Goal: Information Seeking & Learning: Learn about a topic

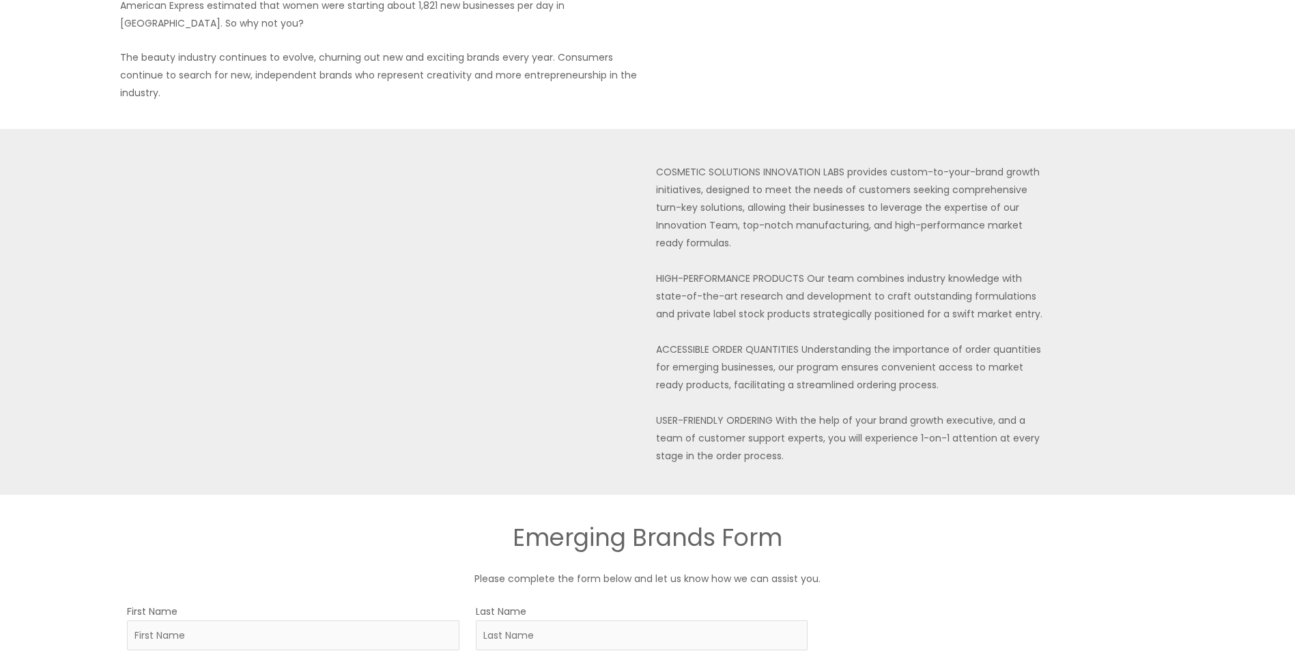
scroll to position [205, 0]
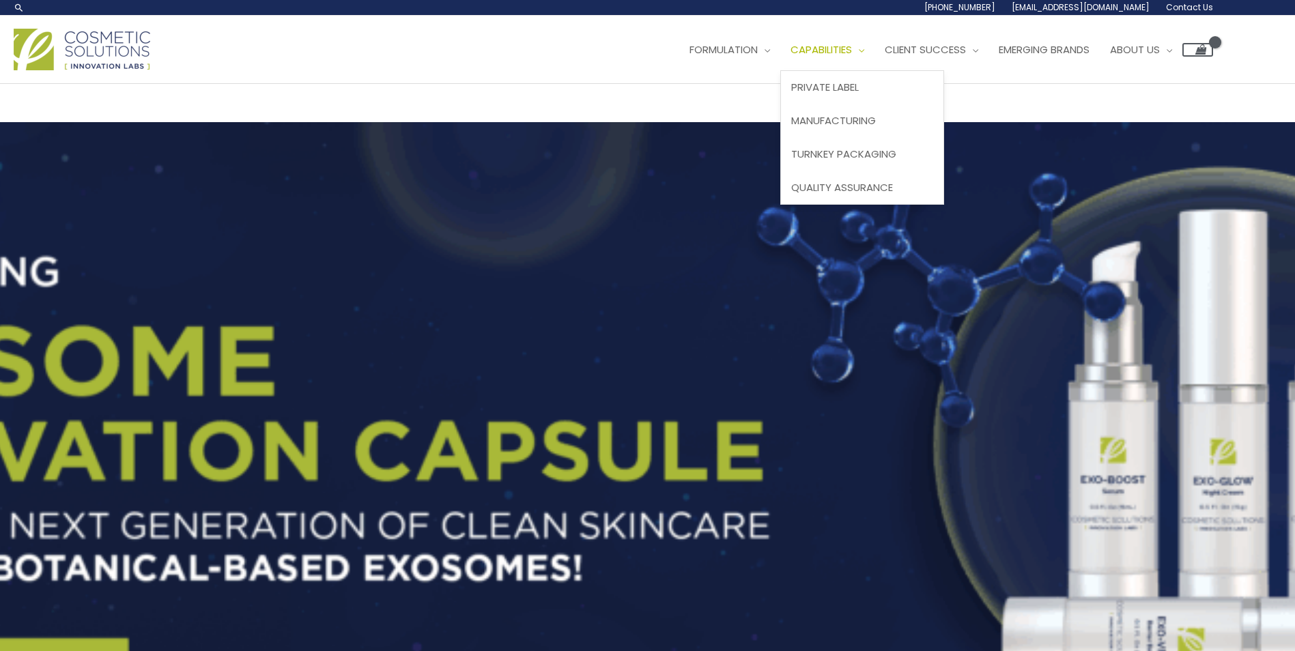
click at [781, 70] on link "Capabilities" at bounding box center [828, 49] width 94 height 41
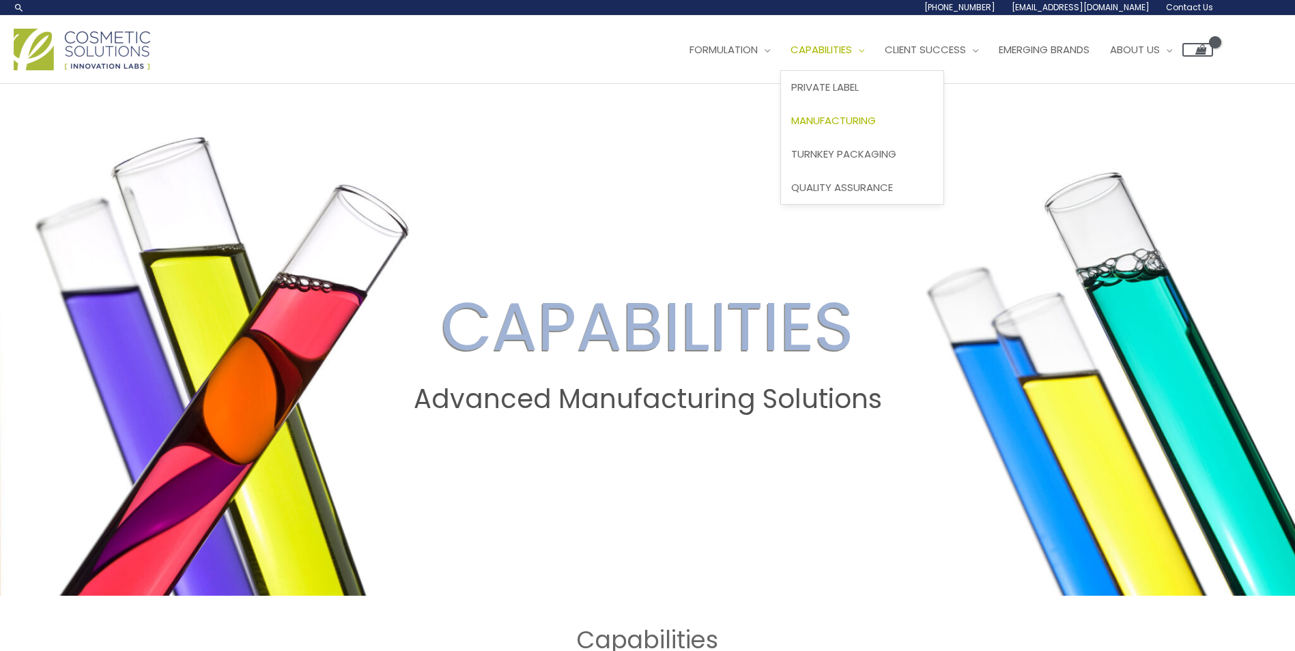
click at [791, 128] on span "Manufacturing" at bounding box center [833, 120] width 85 height 14
click at [758, 57] on span "Site Navigation" at bounding box center [764, 49] width 12 height 14
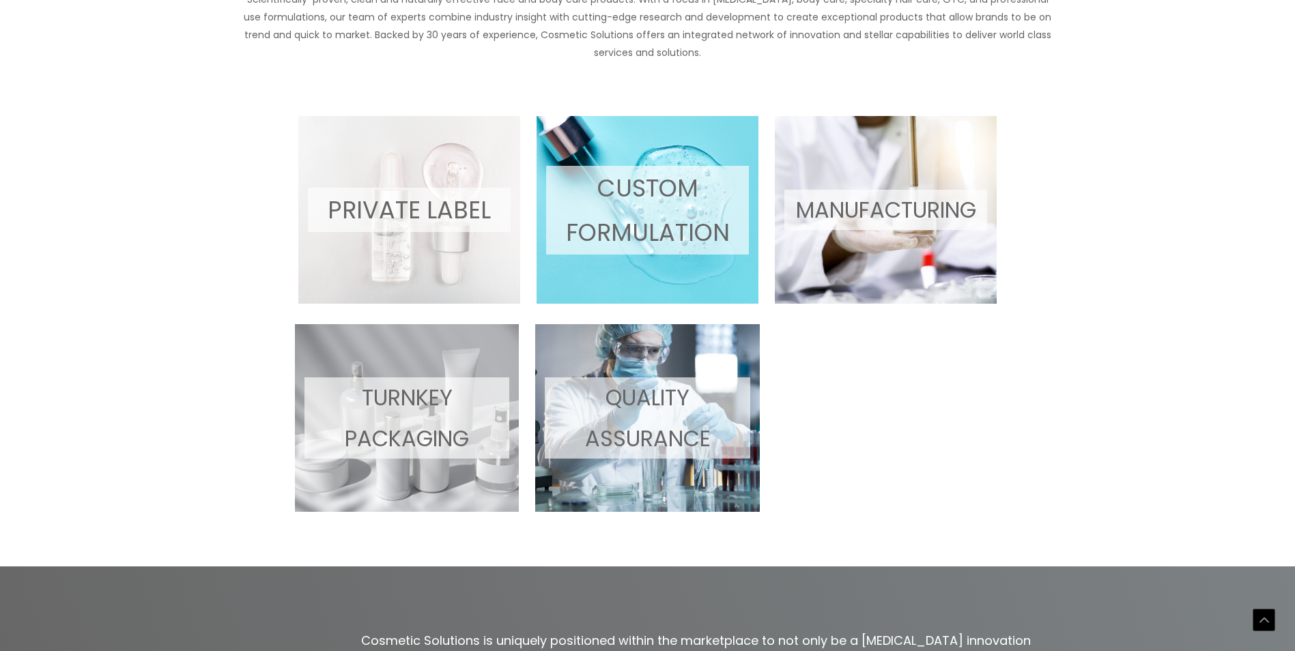
scroll to position [615, 0]
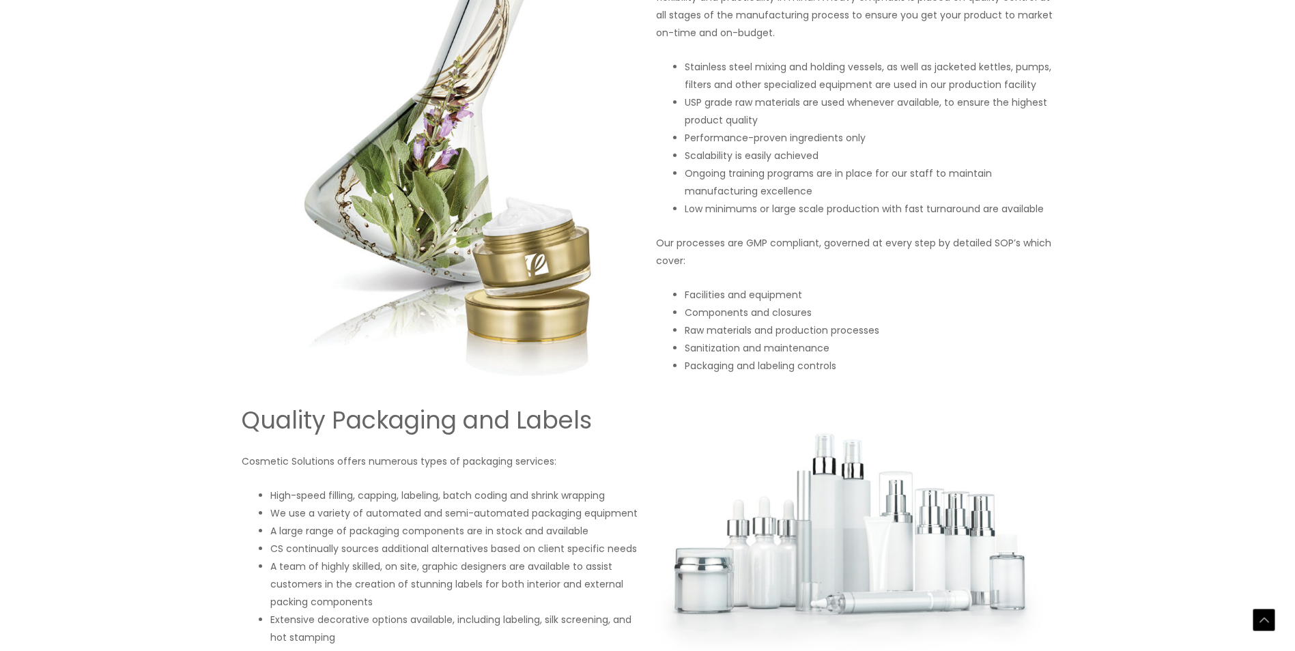
scroll to position [1297, 0]
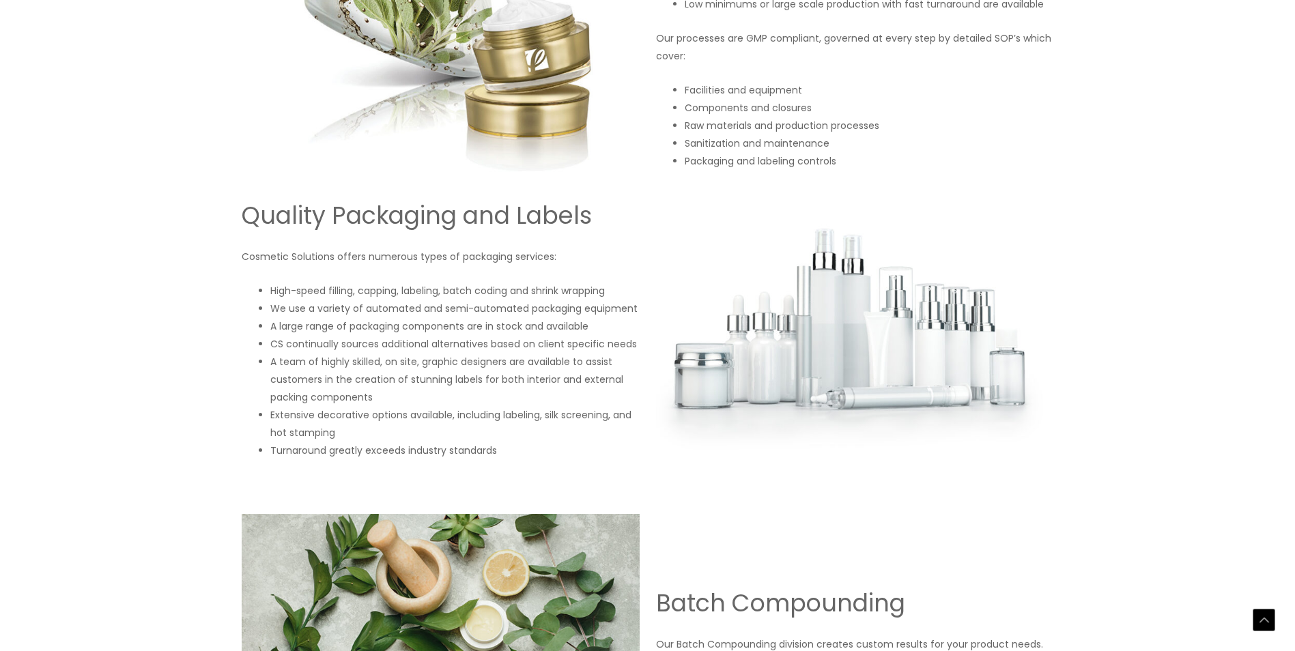
drag, startPoint x: 821, startPoint y: 178, endPoint x: 896, endPoint y: 186, distance: 75.6
drag, startPoint x: 896, startPoint y: 186, endPoint x: 896, endPoint y: 245, distance: 58.7
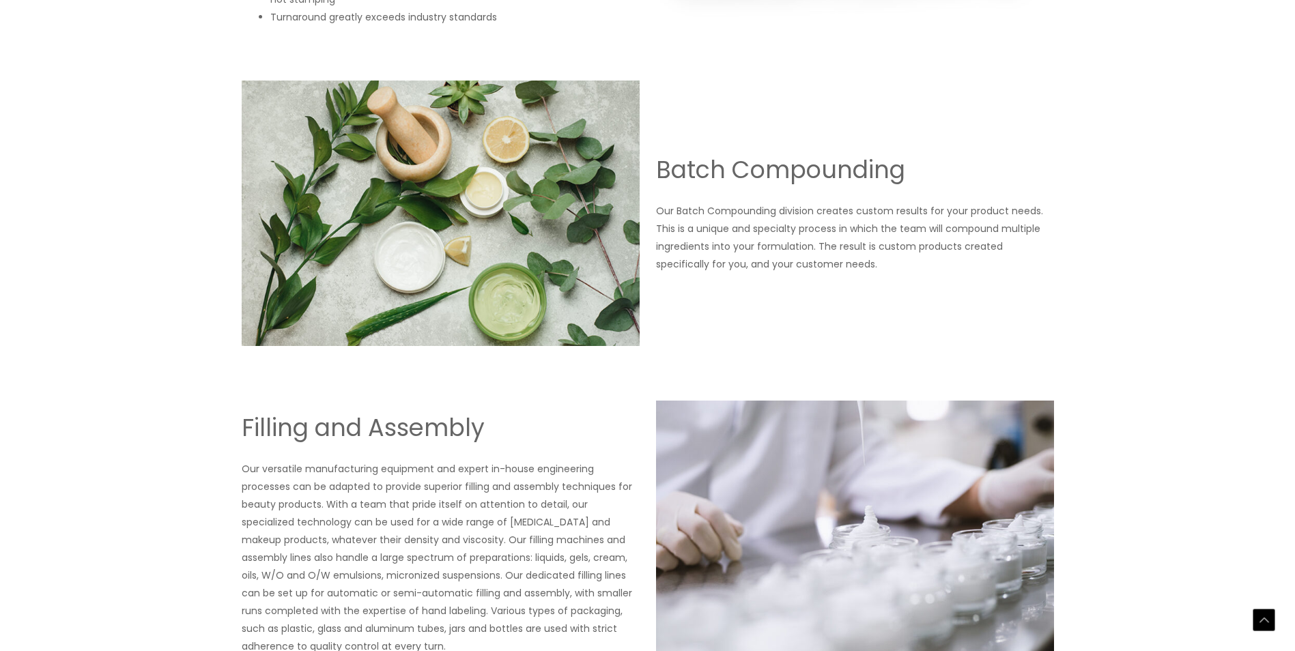
scroll to position [1707, 0]
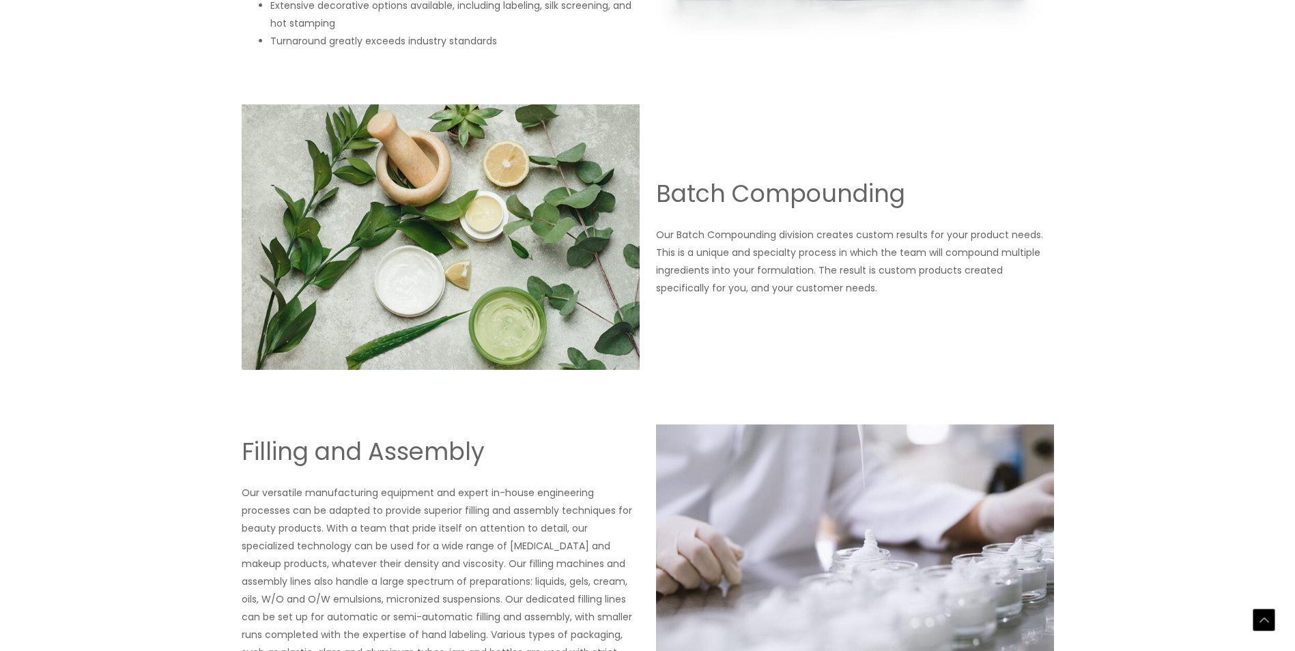
drag, startPoint x: 333, startPoint y: 191, endPoint x: 412, endPoint y: 201, distance: 80.5
drag, startPoint x: 412, startPoint y: 201, endPoint x: 414, endPoint y: 221, distance: 19.9
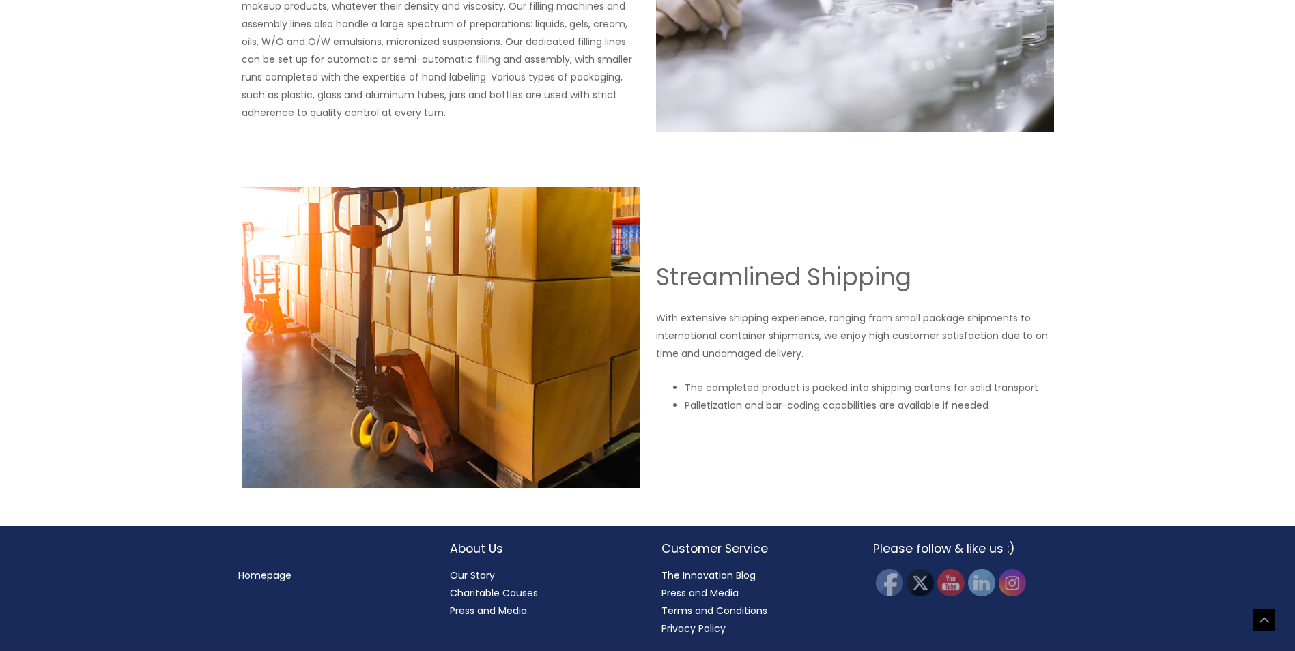
scroll to position [2581, 0]
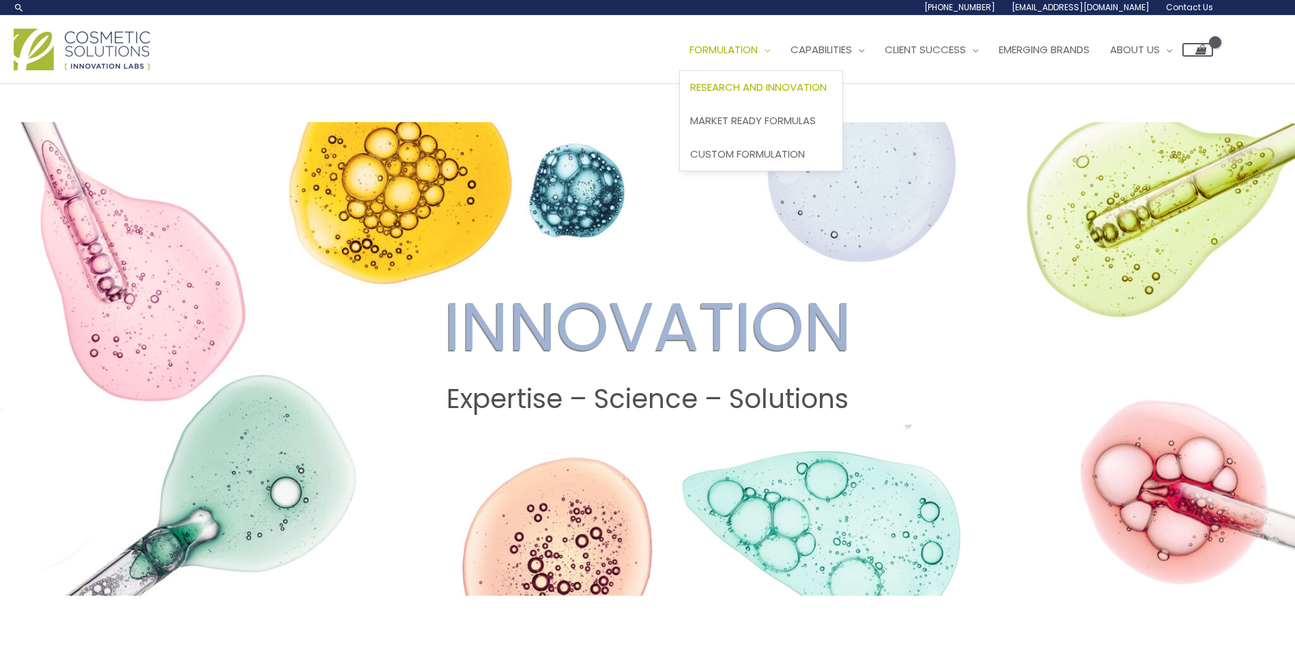
click at [690, 94] on span "Research and Innovation" at bounding box center [758, 87] width 137 height 14
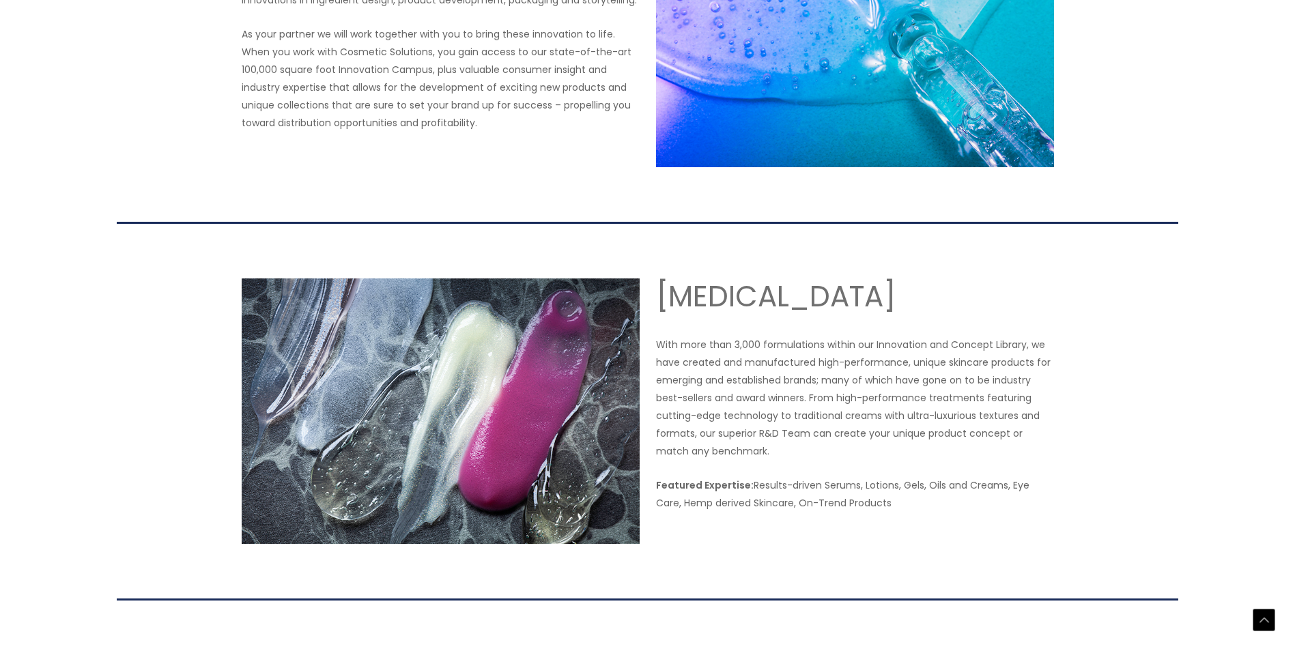
scroll to position [888, 0]
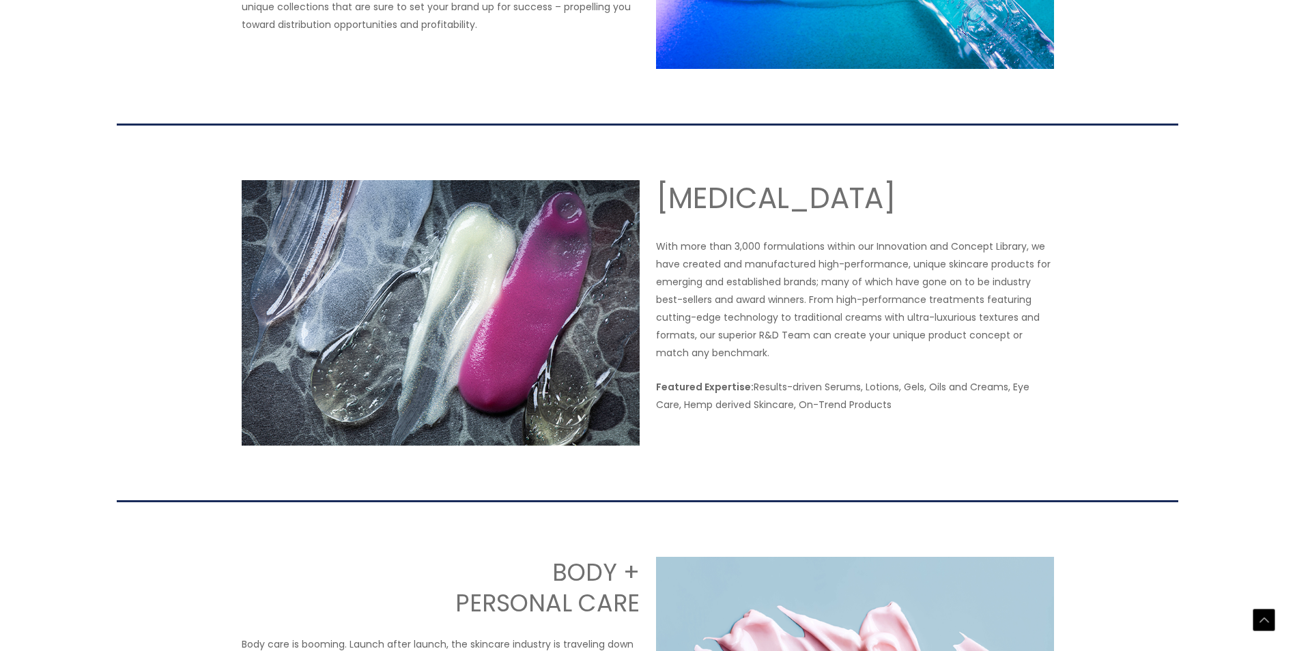
drag, startPoint x: 298, startPoint y: 162, endPoint x: 604, endPoint y: 171, distance: 306.8
drag, startPoint x: 604, startPoint y: 171, endPoint x: 574, endPoint y: 180, distance: 32.0
drag, startPoint x: 307, startPoint y: 181, endPoint x: 533, endPoint y: 174, distance: 225.5
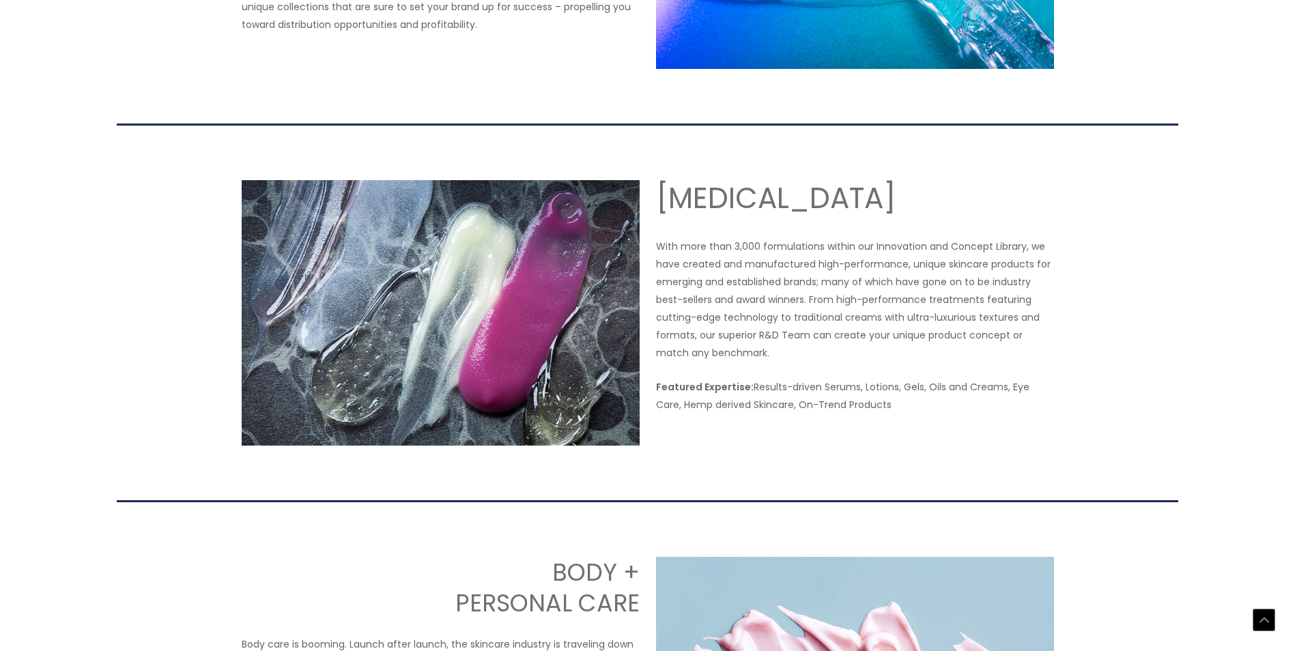
drag, startPoint x: 533, startPoint y: 174, endPoint x: 529, endPoint y: 180, distance: 7.0
drag, startPoint x: 568, startPoint y: 176, endPoint x: 590, endPoint y: 195, distance: 28.6
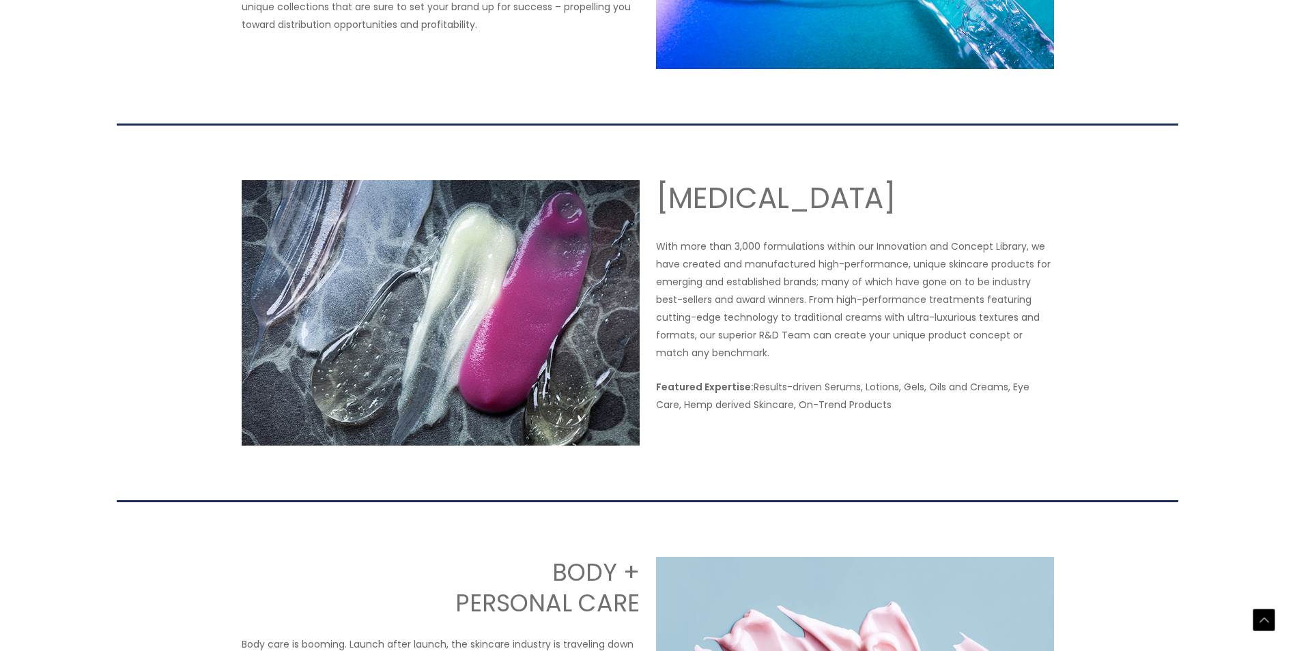
drag, startPoint x: 590, startPoint y: 195, endPoint x: 450, endPoint y: 213, distance: 141.2
drag, startPoint x: 346, startPoint y: 206, endPoint x: 617, endPoint y: 208, distance: 271.1
drag, startPoint x: 617, startPoint y: 208, endPoint x: 564, endPoint y: 235, distance: 59.9
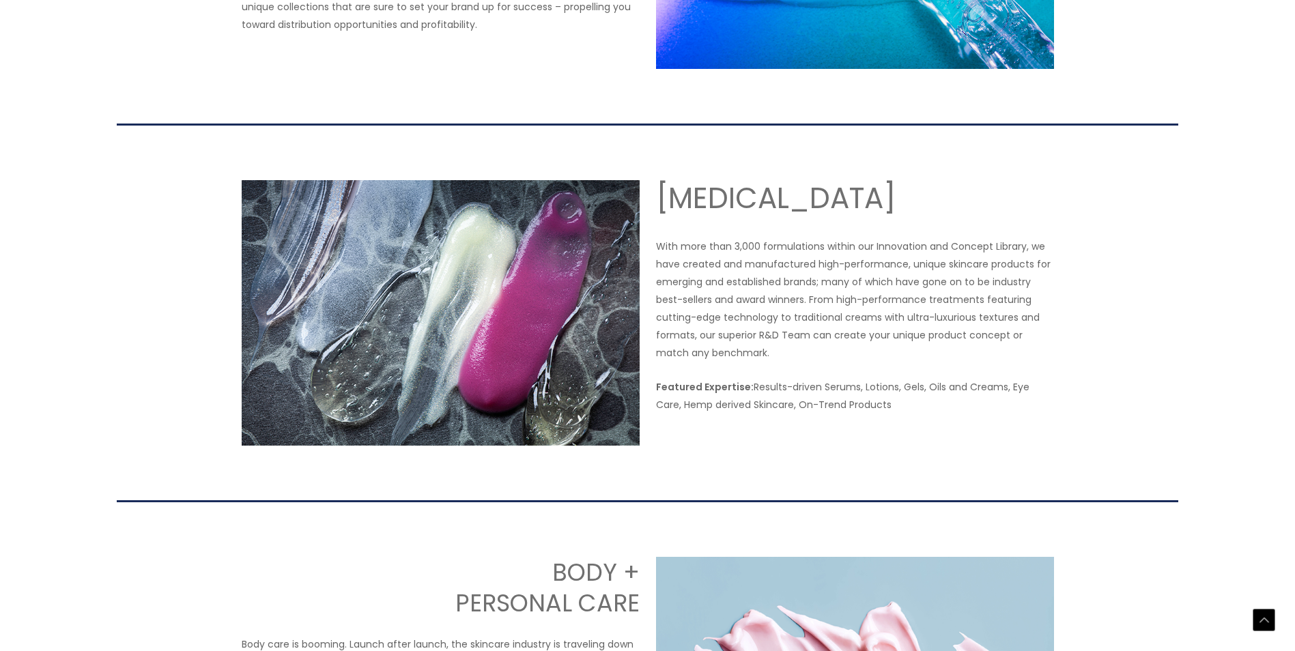
drag, startPoint x: 349, startPoint y: 218, endPoint x: 471, endPoint y: 213, distance: 122.3
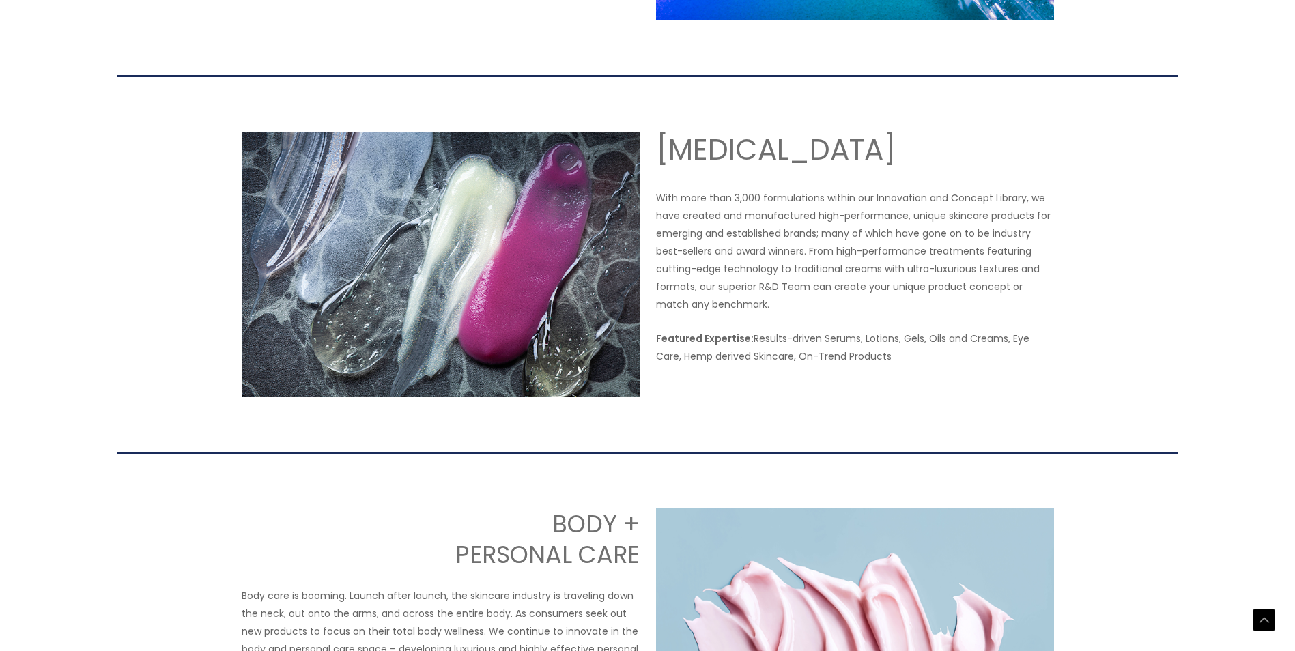
scroll to position [956, 0]
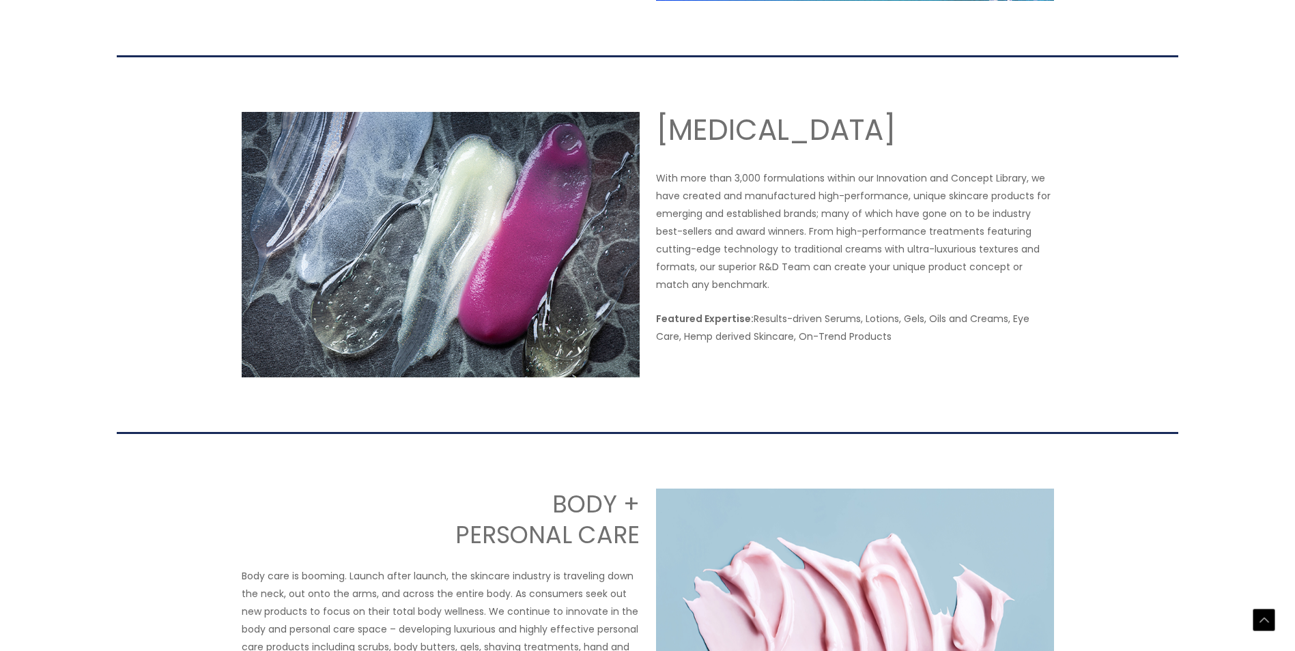
drag, startPoint x: 305, startPoint y: 187, endPoint x: 522, endPoint y: 197, distance: 216.7
drag, startPoint x: 522, startPoint y: 197, endPoint x: 584, endPoint y: 238, distance: 74.1
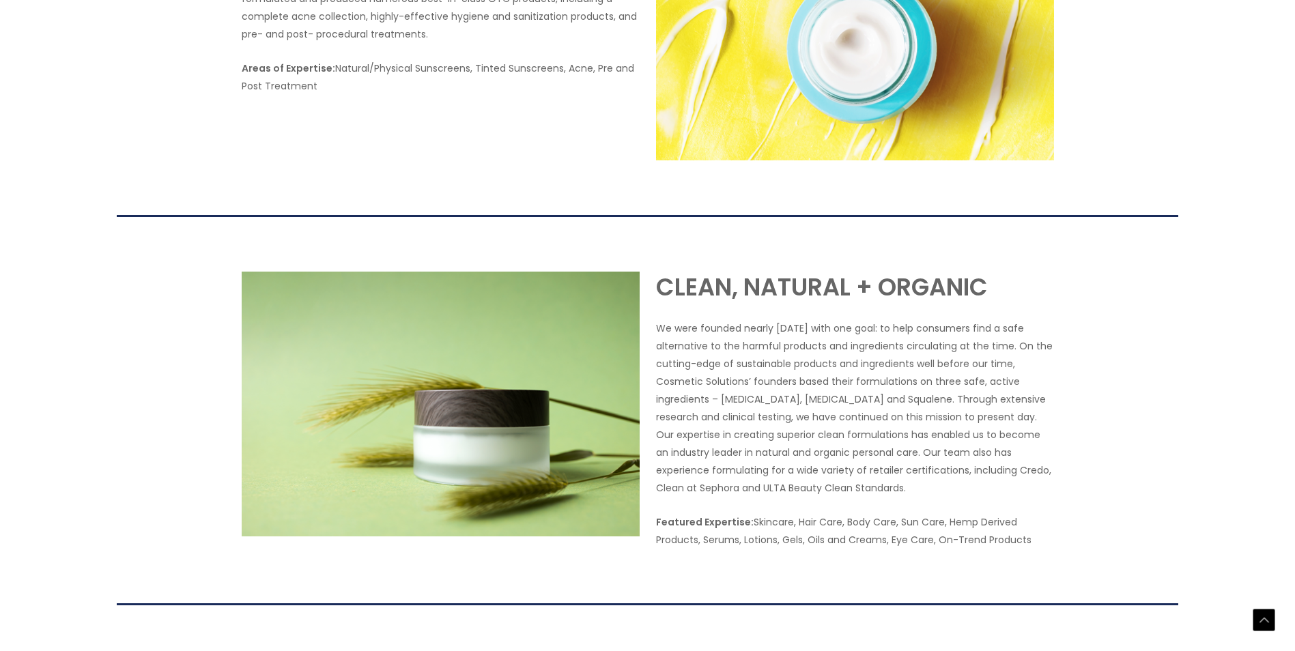
scroll to position [1907, 0]
